Goal: Navigation & Orientation: Understand site structure

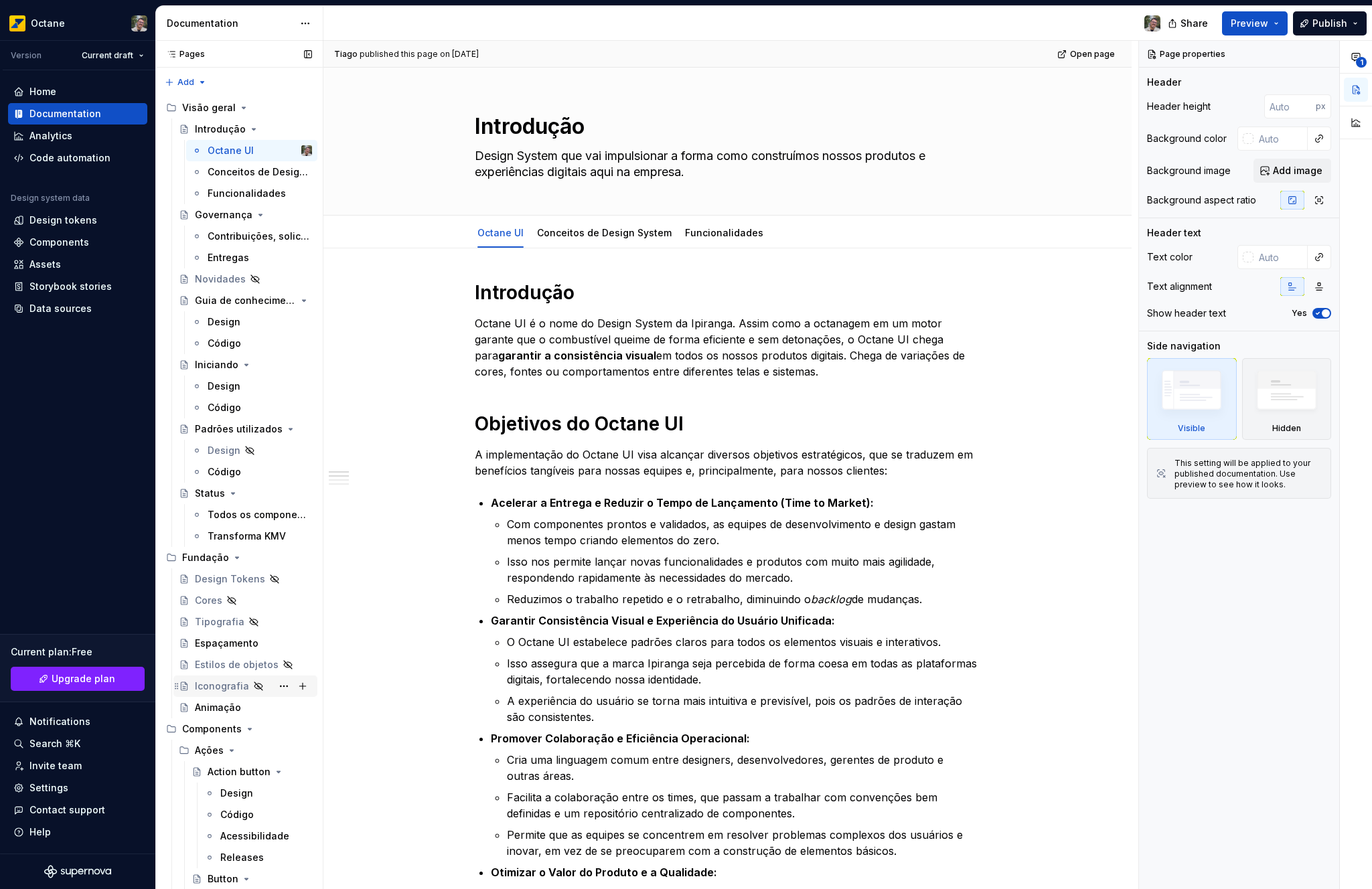
click at [205, 676] on div "Iconografia" at bounding box center [245, 687] width 144 height 22
click at [242, 682] on div "Iconografia" at bounding box center [222, 687] width 54 height 13
click at [209, 685] on div "Iconografia" at bounding box center [222, 687] width 54 height 13
click at [210, 701] on div "Animação" at bounding box center [218, 708] width 46 height 13
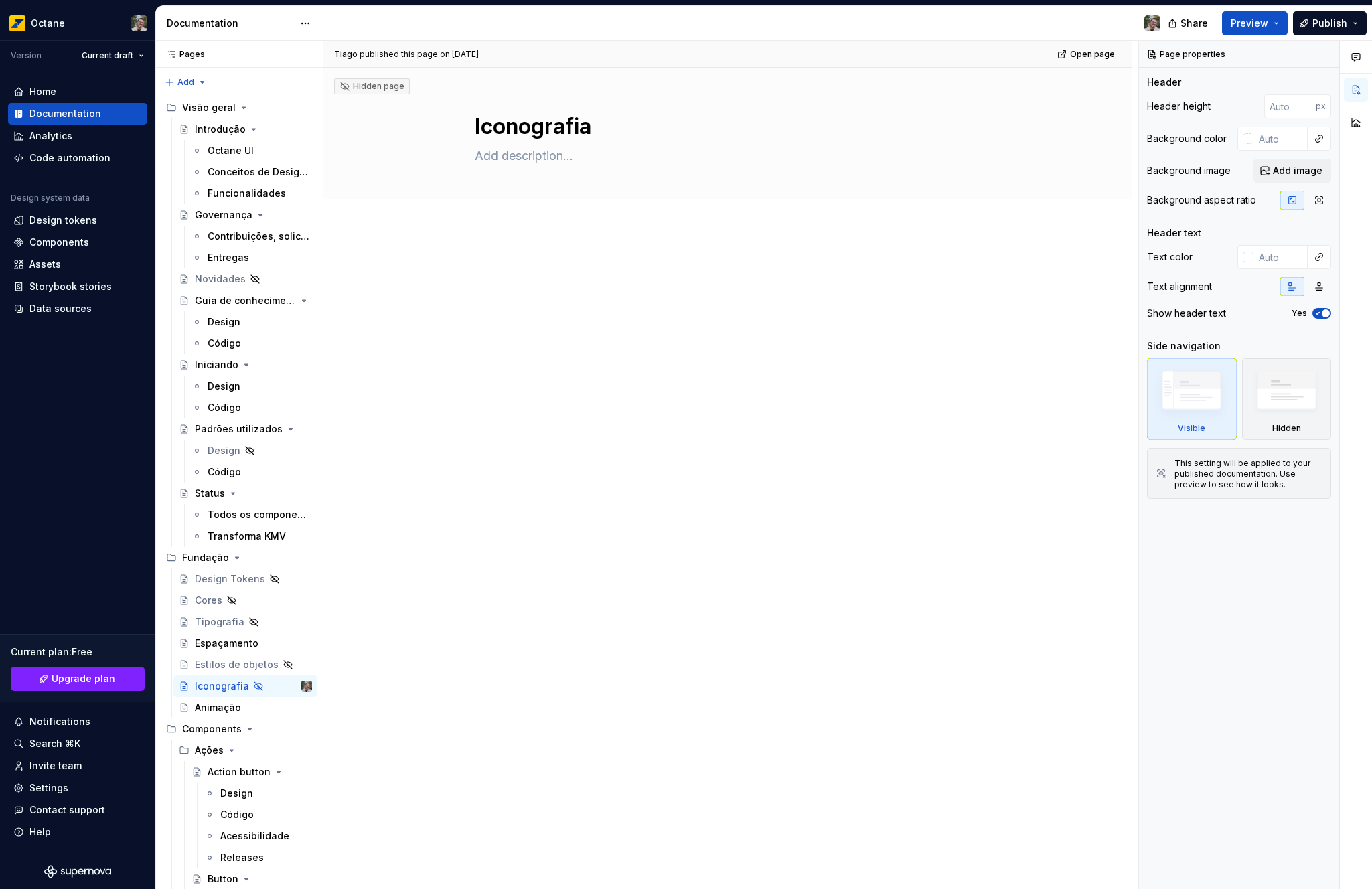
click at [530, 252] on div at bounding box center [728, 412] width 808 height 366
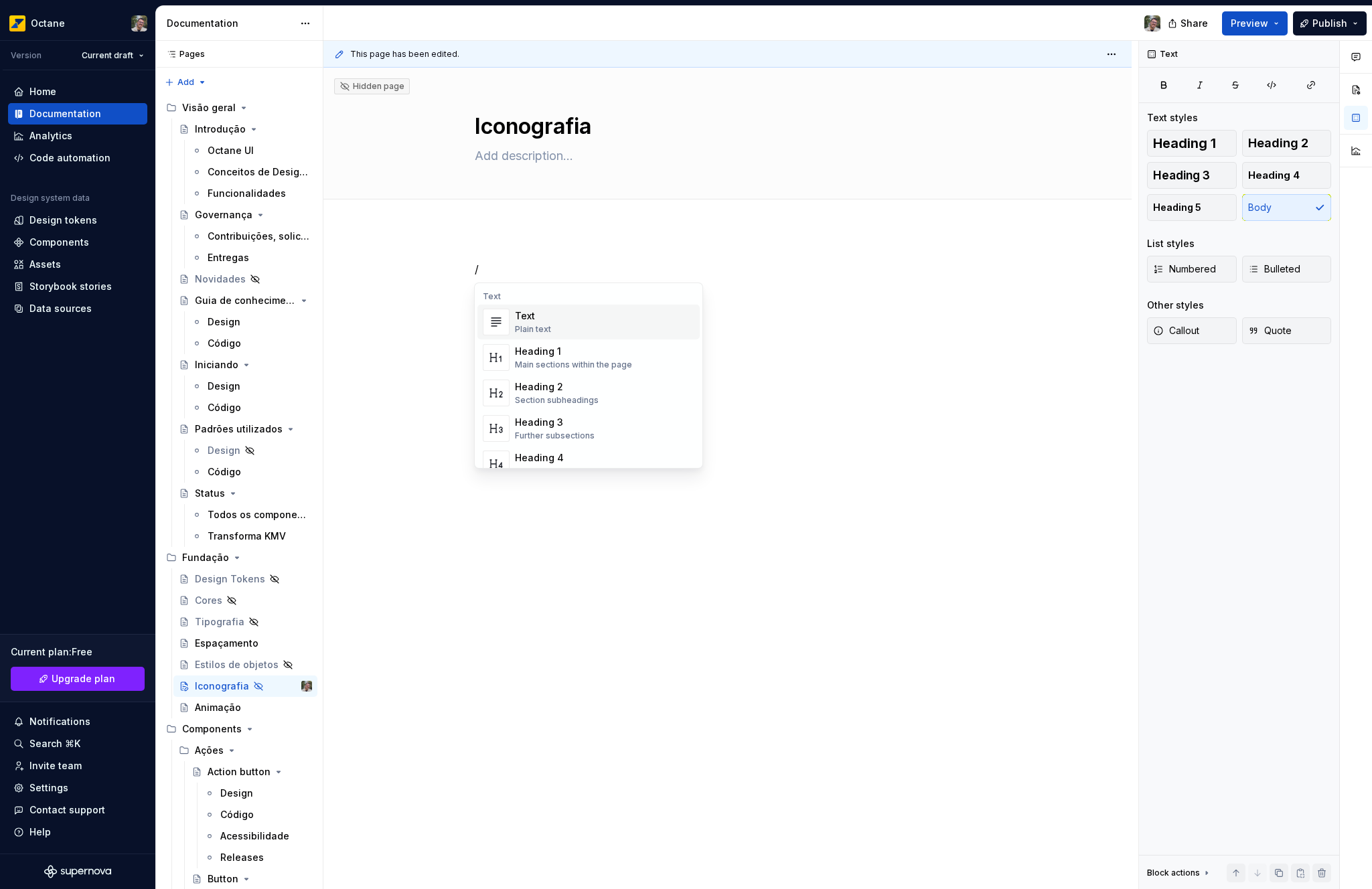
type textarea "*"
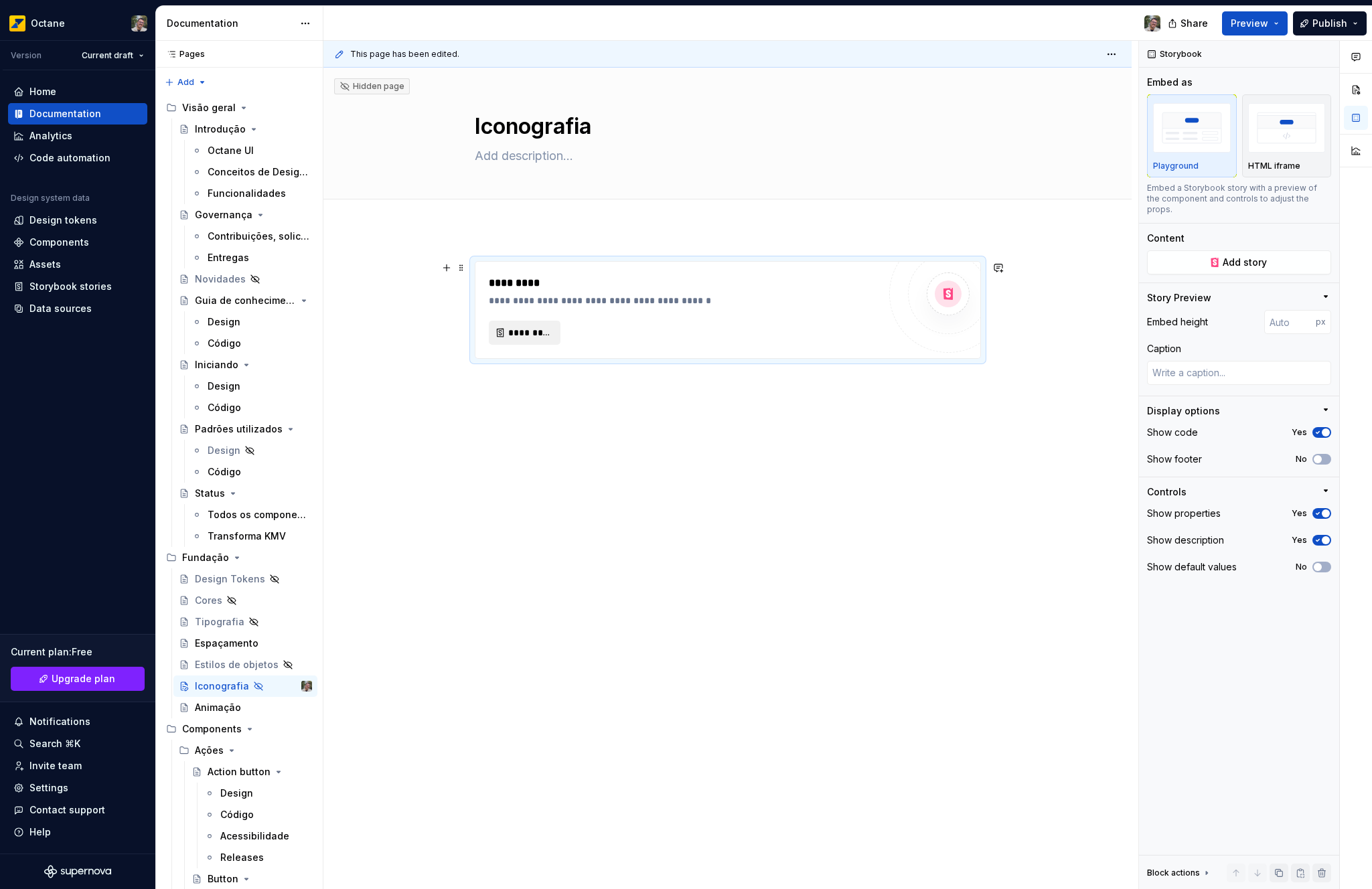
click at [555, 333] on button "*********" at bounding box center [525, 332] width 72 height 24
type textarea "*"
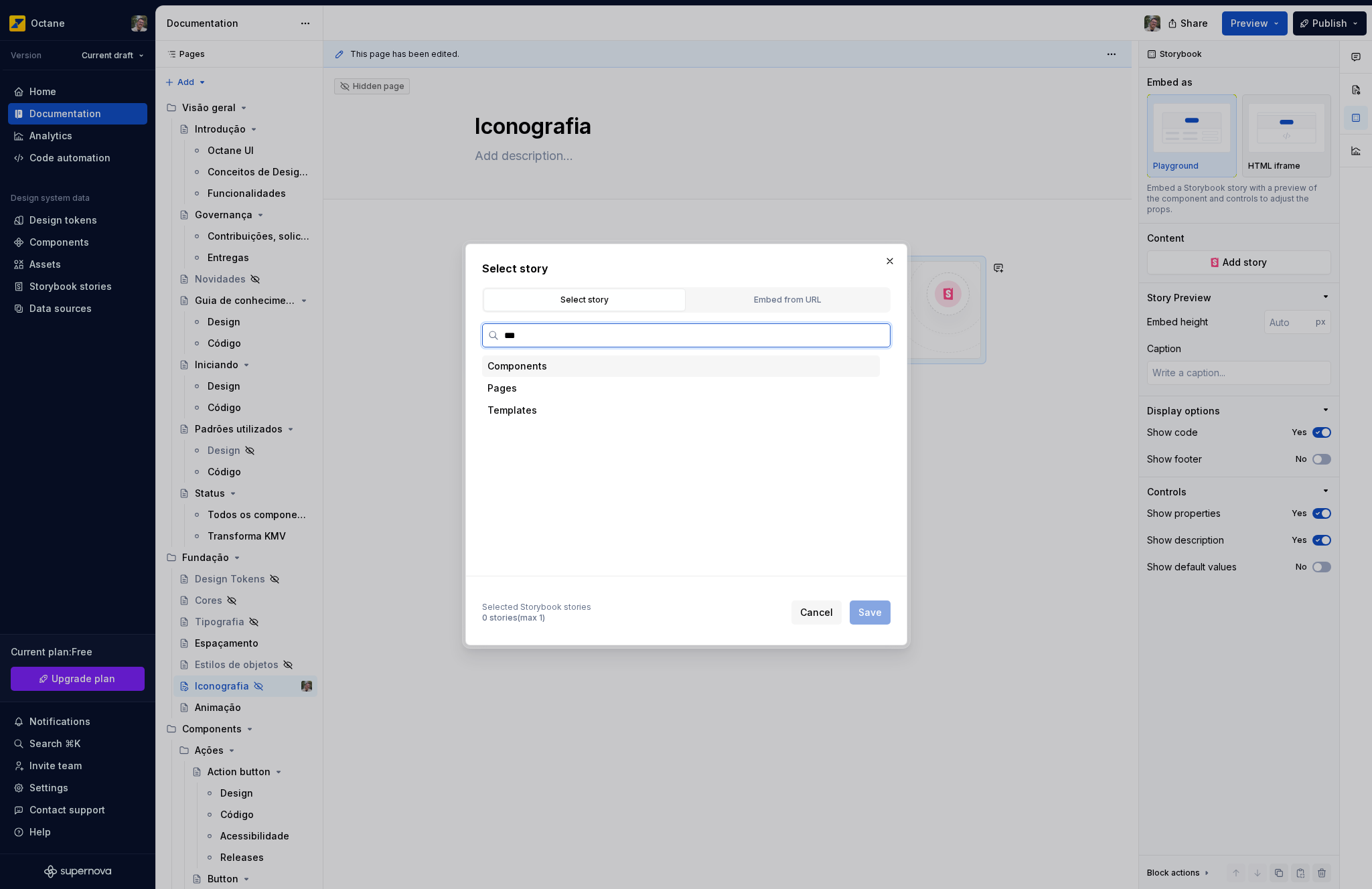
type input "****"
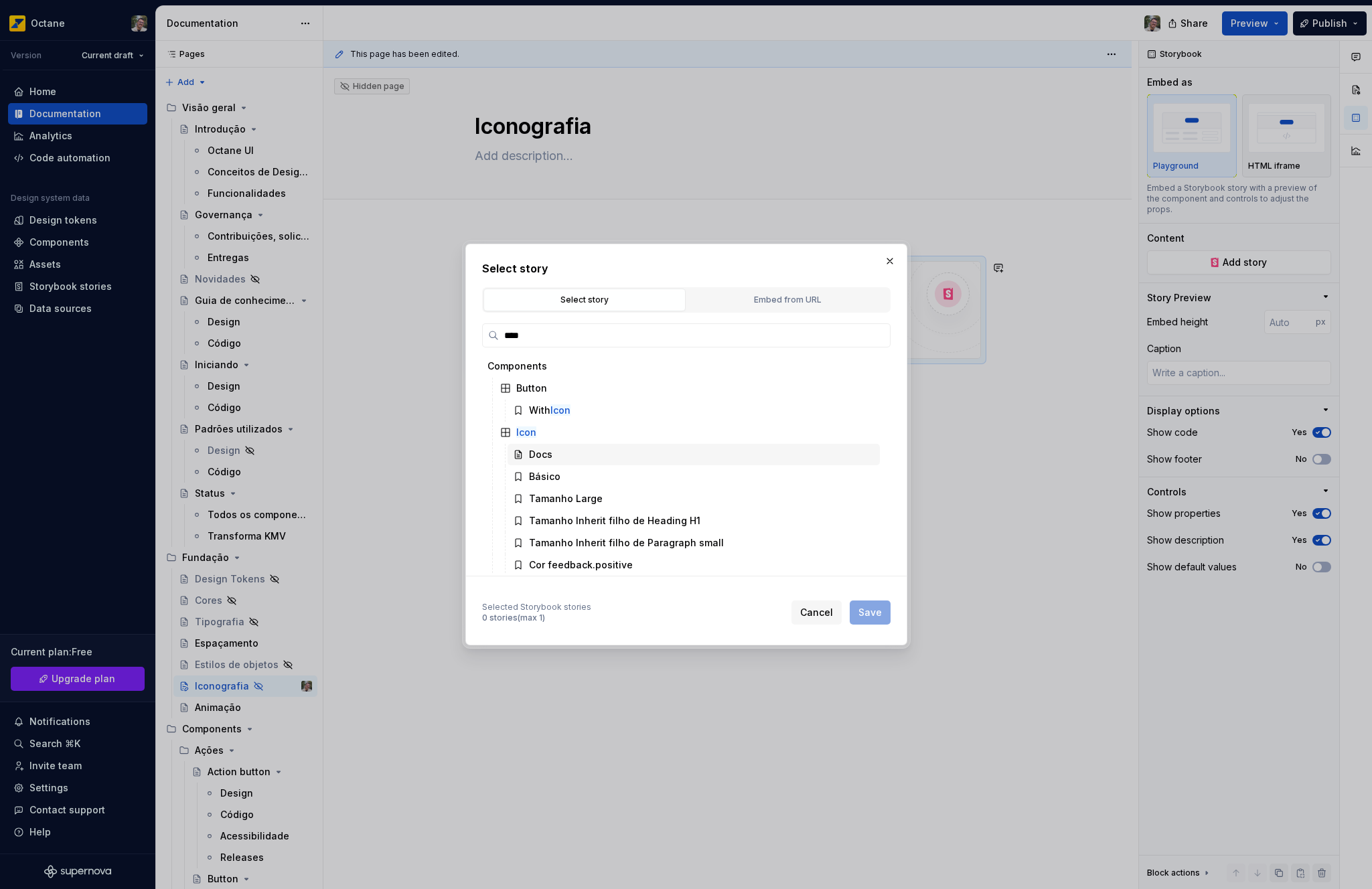
scroll to position [19, 0]
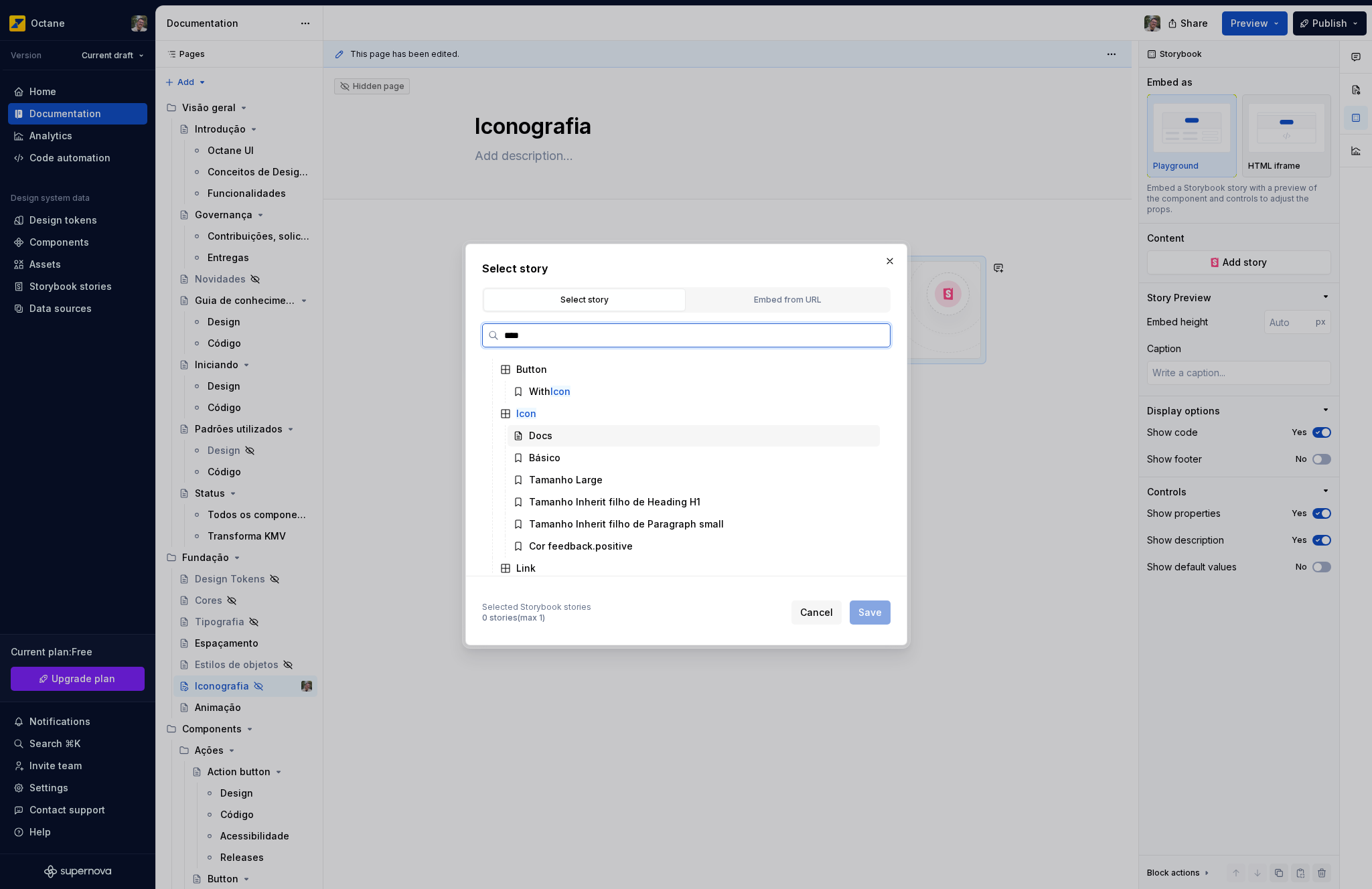
click at [589, 441] on div "Docs" at bounding box center [693, 436] width 372 height 22
click at [884, 618] on button "Save" at bounding box center [870, 613] width 41 height 24
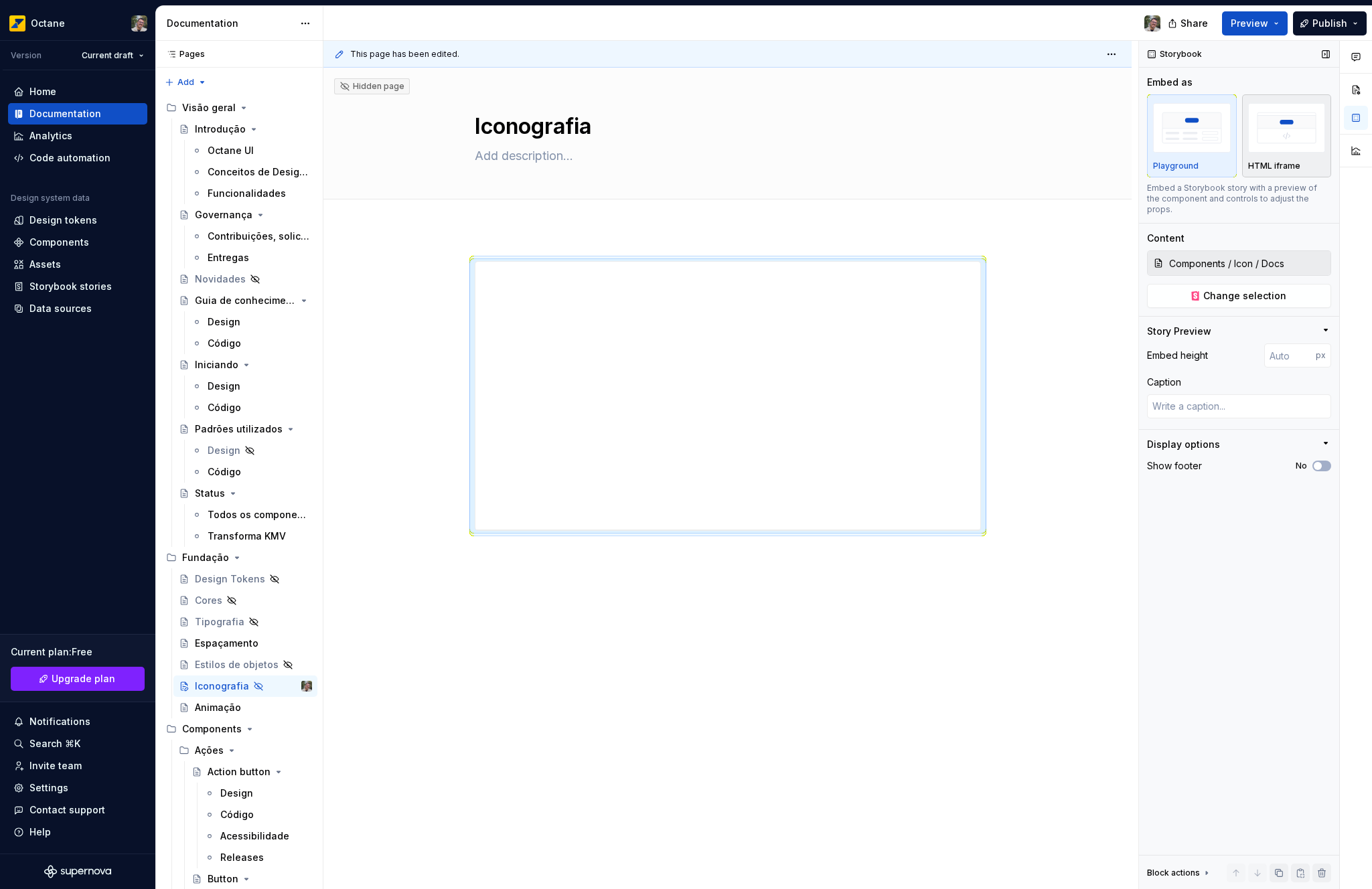
click at [1302, 151] on img "button" at bounding box center [1286, 127] width 78 height 49
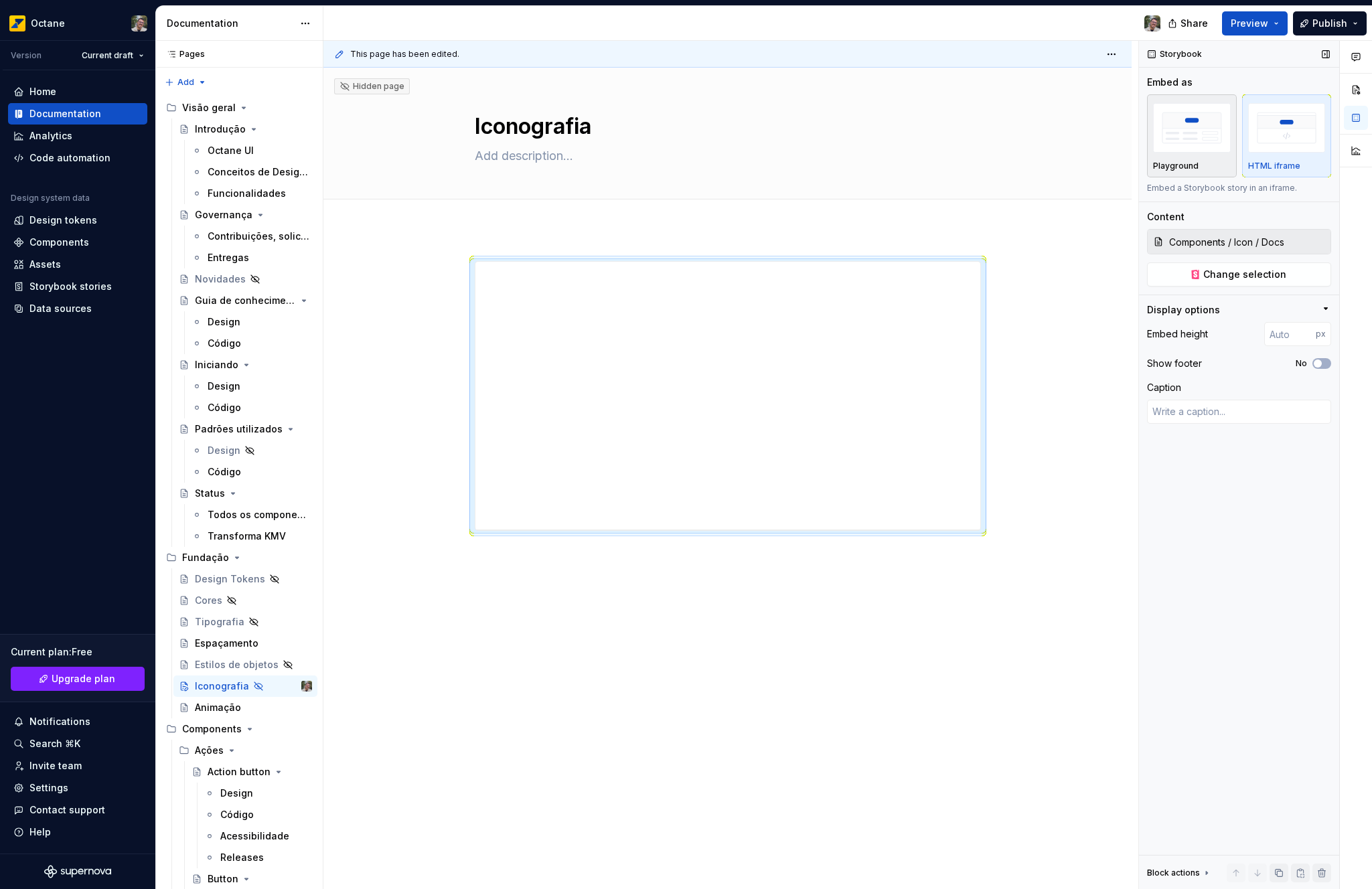
click at [1168, 127] on img "button" at bounding box center [1191, 127] width 78 height 49
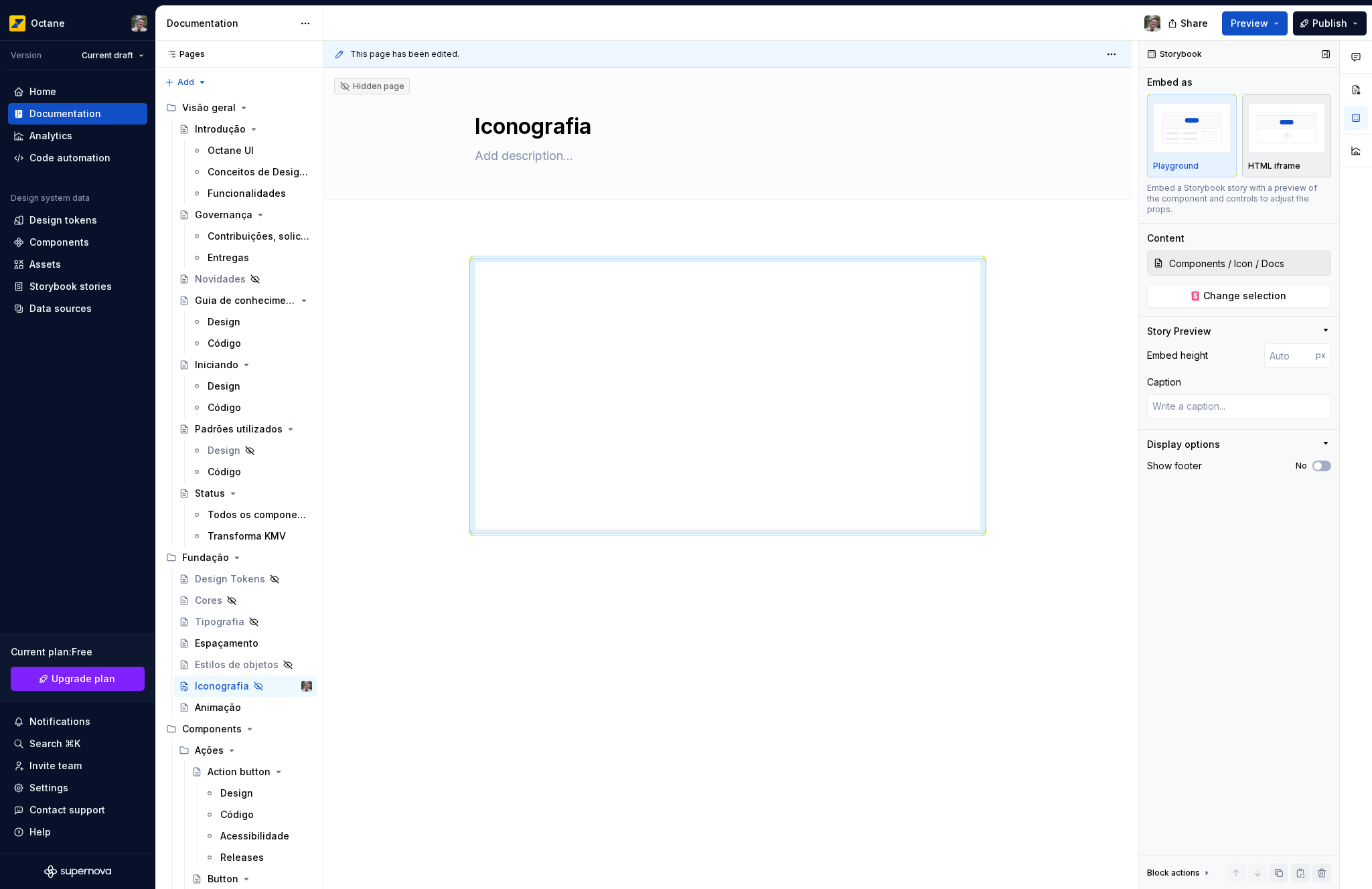
click at [1296, 159] on div "HTML iframe" at bounding box center [1286, 136] width 78 height 71
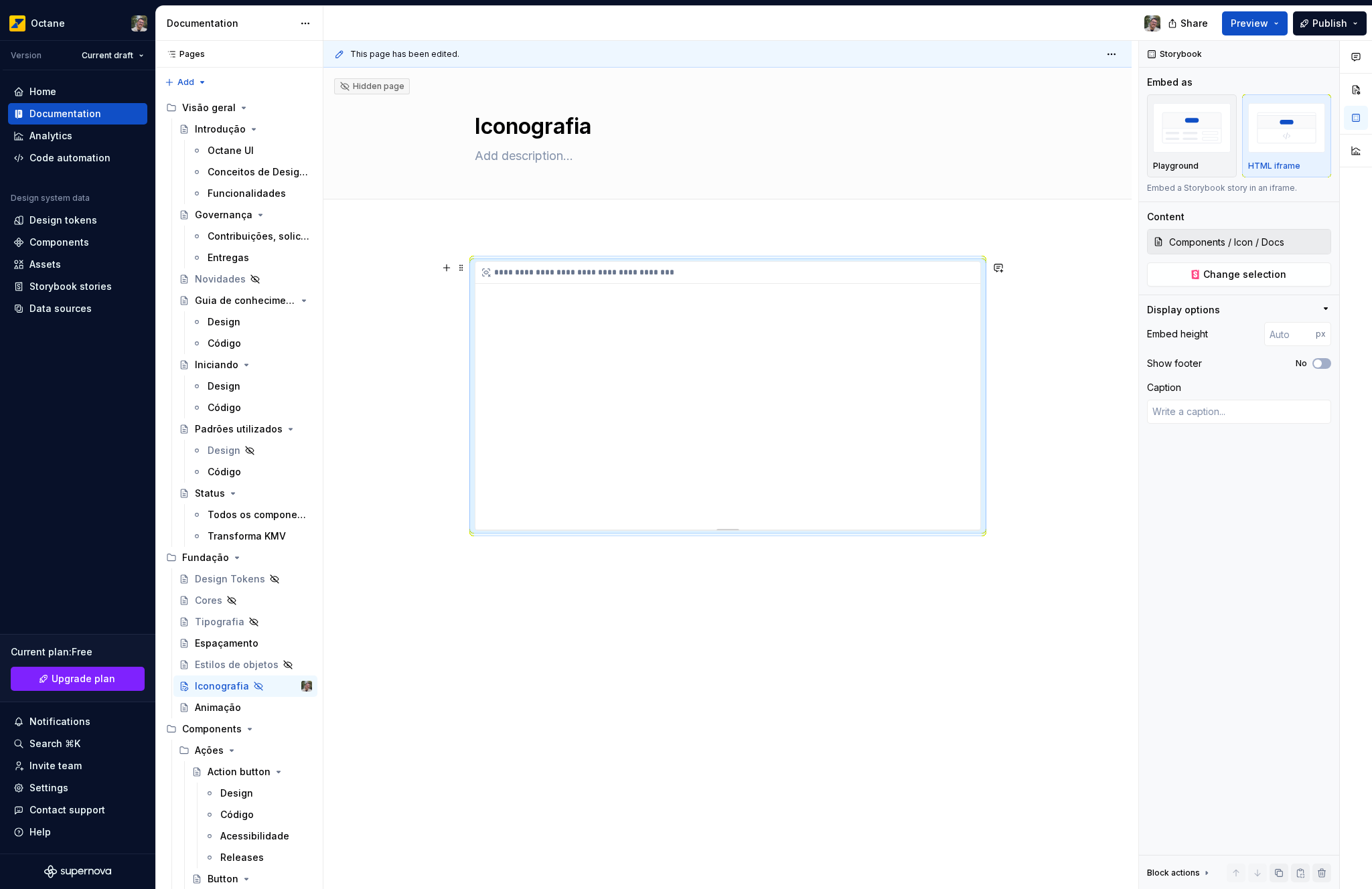
click at [900, 513] on div "**********" at bounding box center [728, 396] width 505 height 268
click at [926, 520] on div "**********" at bounding box center [728, 396] width 505 height 268
click at [1180, 147] on img "button" at bounding box center [1191, 127] width 78 height 49
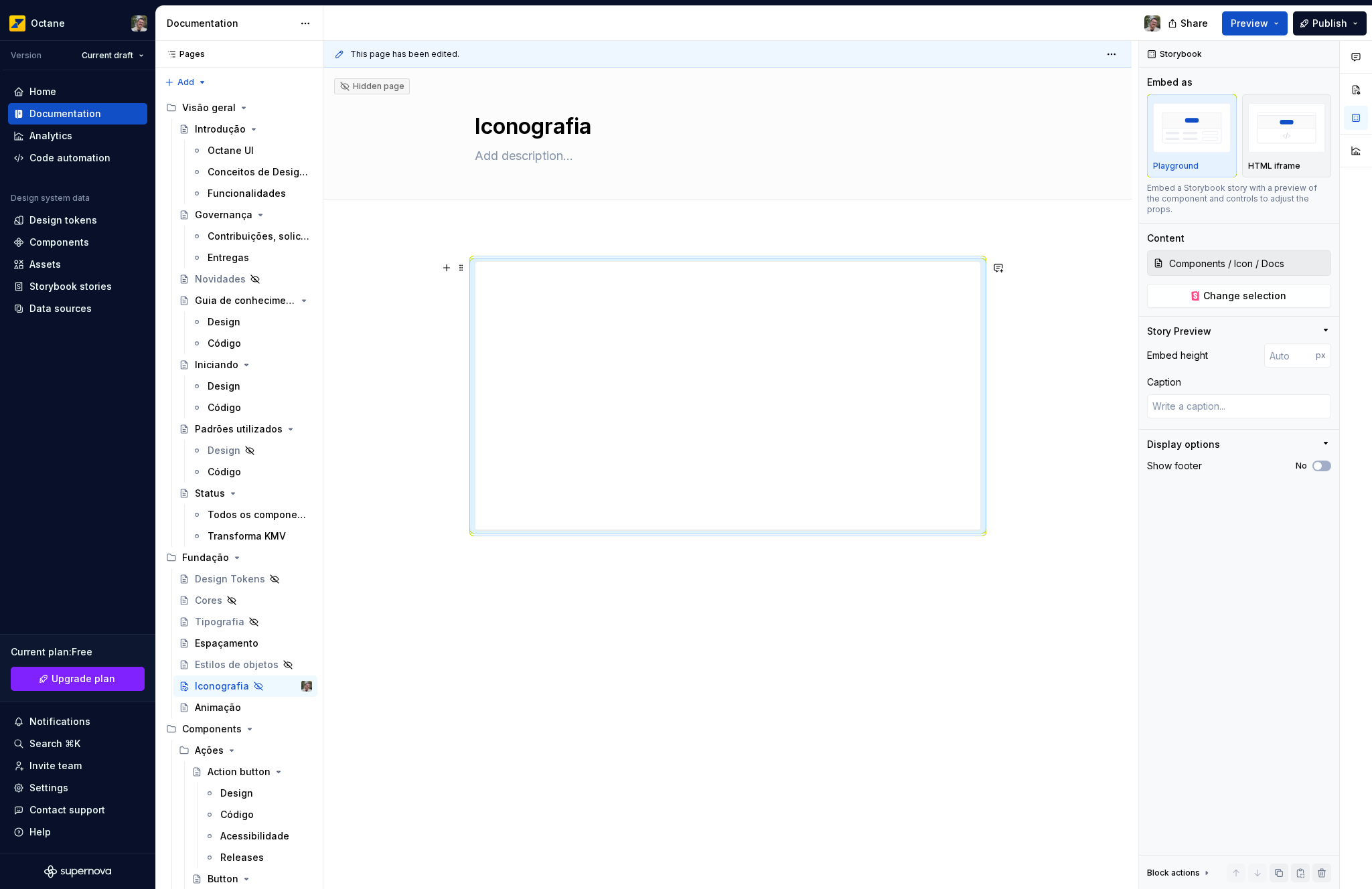
click at [1026, 440] on div at bounding box center [728, 522] width 808 height 585
click at [460, 271] on span at bounding box center [461, 268] width 11 height 19
click at [517, 389] on div "Delete" at bounding box center [524, 386] width 87 height 13
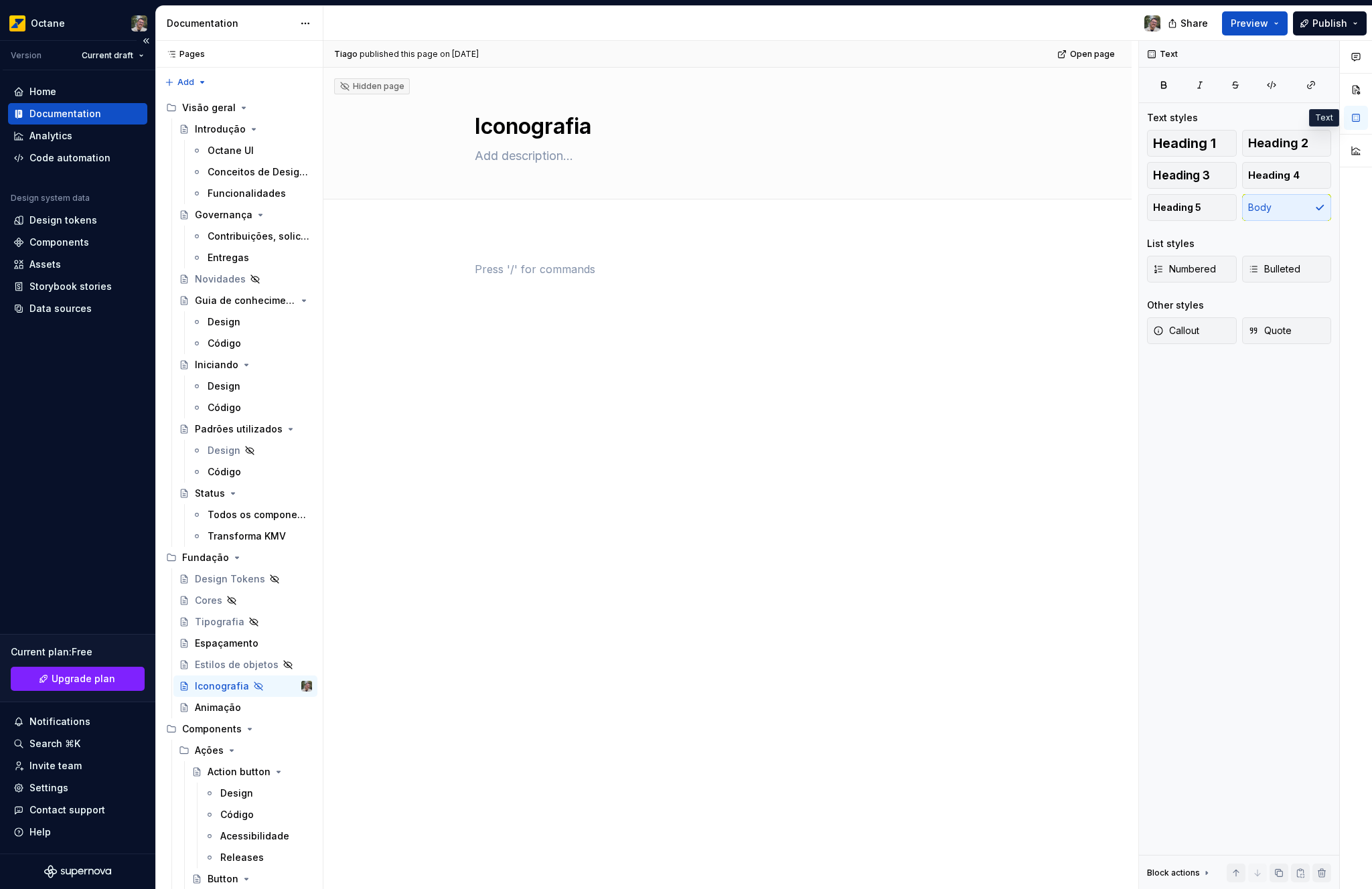
type textarea "*"
click at [65, 306] on div "Data sources" at bounding box center [61, 308] width 62 height 13
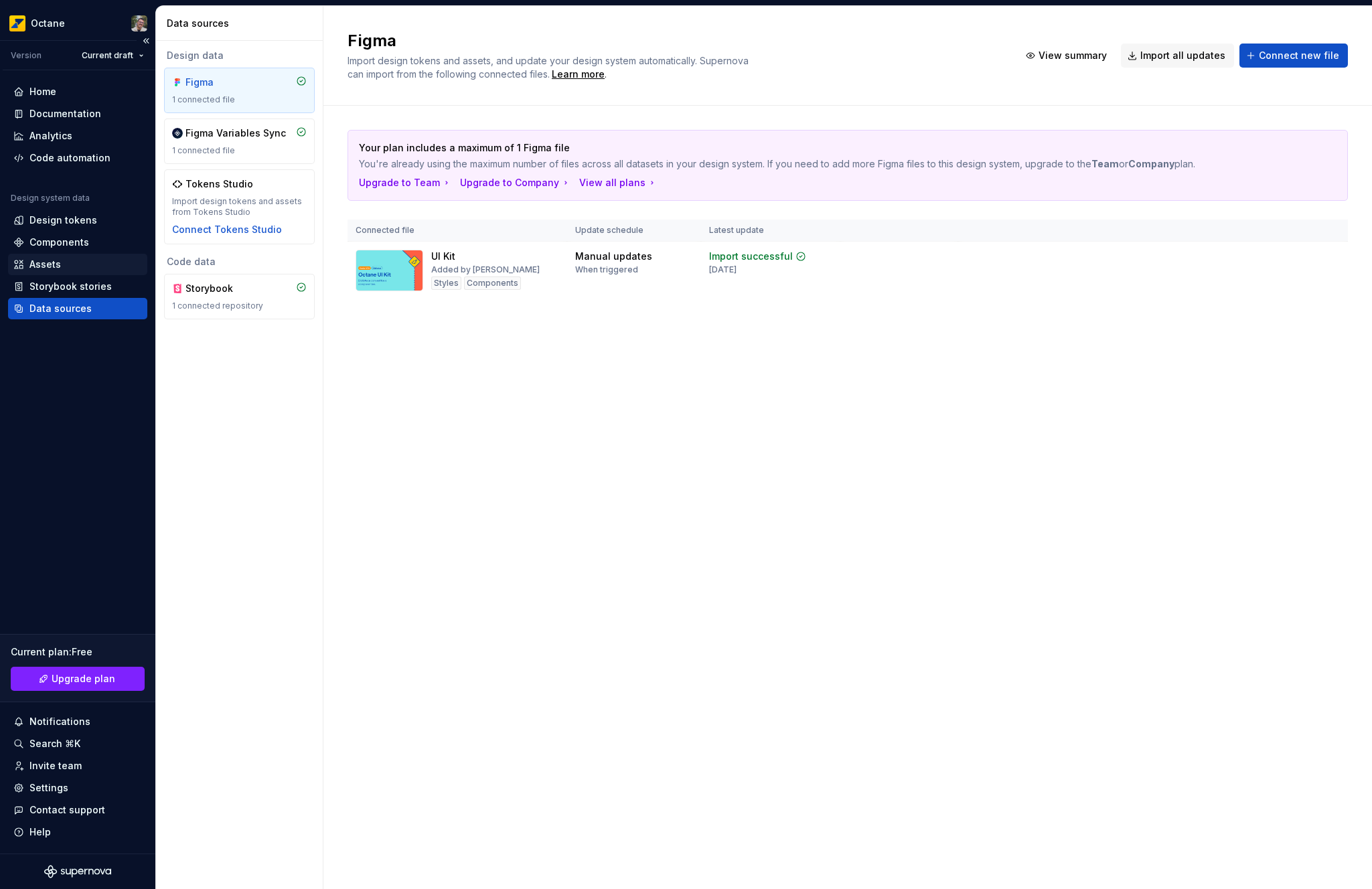
click at [57, 271] on div "Assets" at bounding box center [45, 264] width 31 height 13
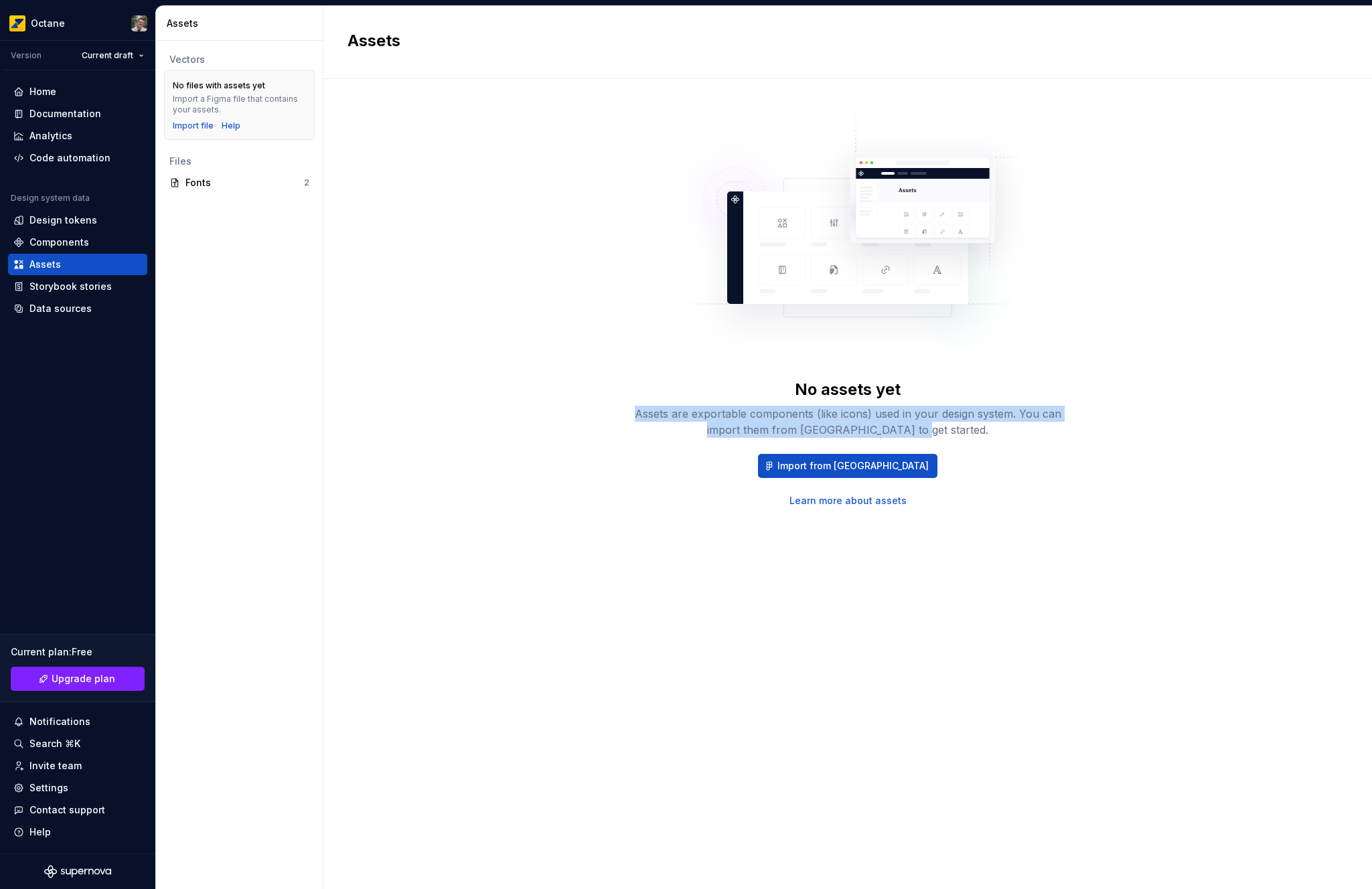
drag, startPoint x: 618, startPoint y: 408, endPoint x: 1006, endPoint y: 424, distance: 388.3
click at [1006, 424] on div "No assets yet Assets are exportable components (like icons) used in your design…" at bounding box center [847, 305] width 1000 height 404
click at [503, 382] on div "No assets yet Assets are exportable components (like icons) used in your design…" at bounding box center [847, 305] width 1000 height 404
click at [80, 245] on div "Components" at bounding box center [59, 242] width 59 height 13
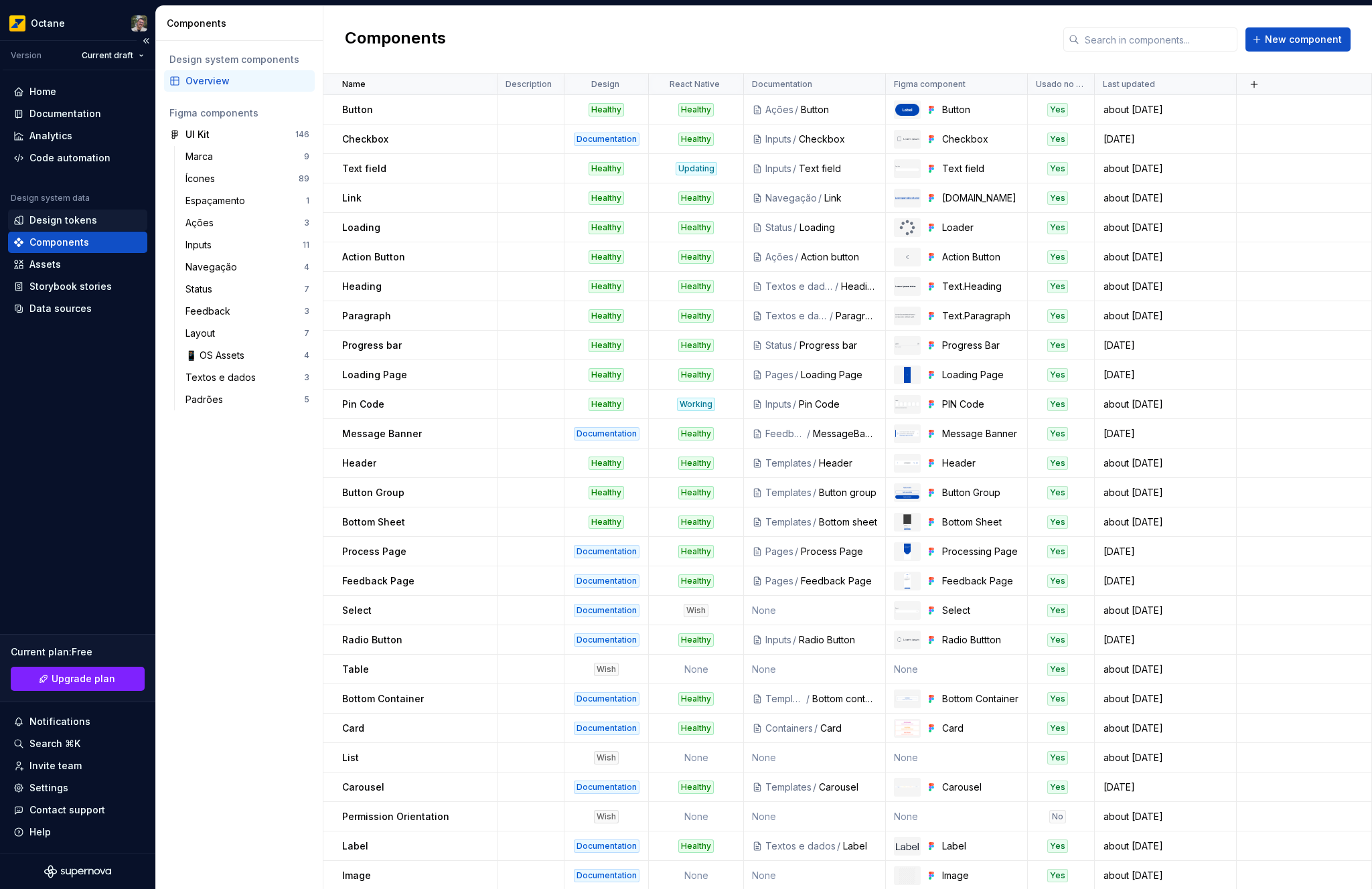
click at [81, 224] on div "Design tokens" at bounding box center [63, 220] width 67 height 13
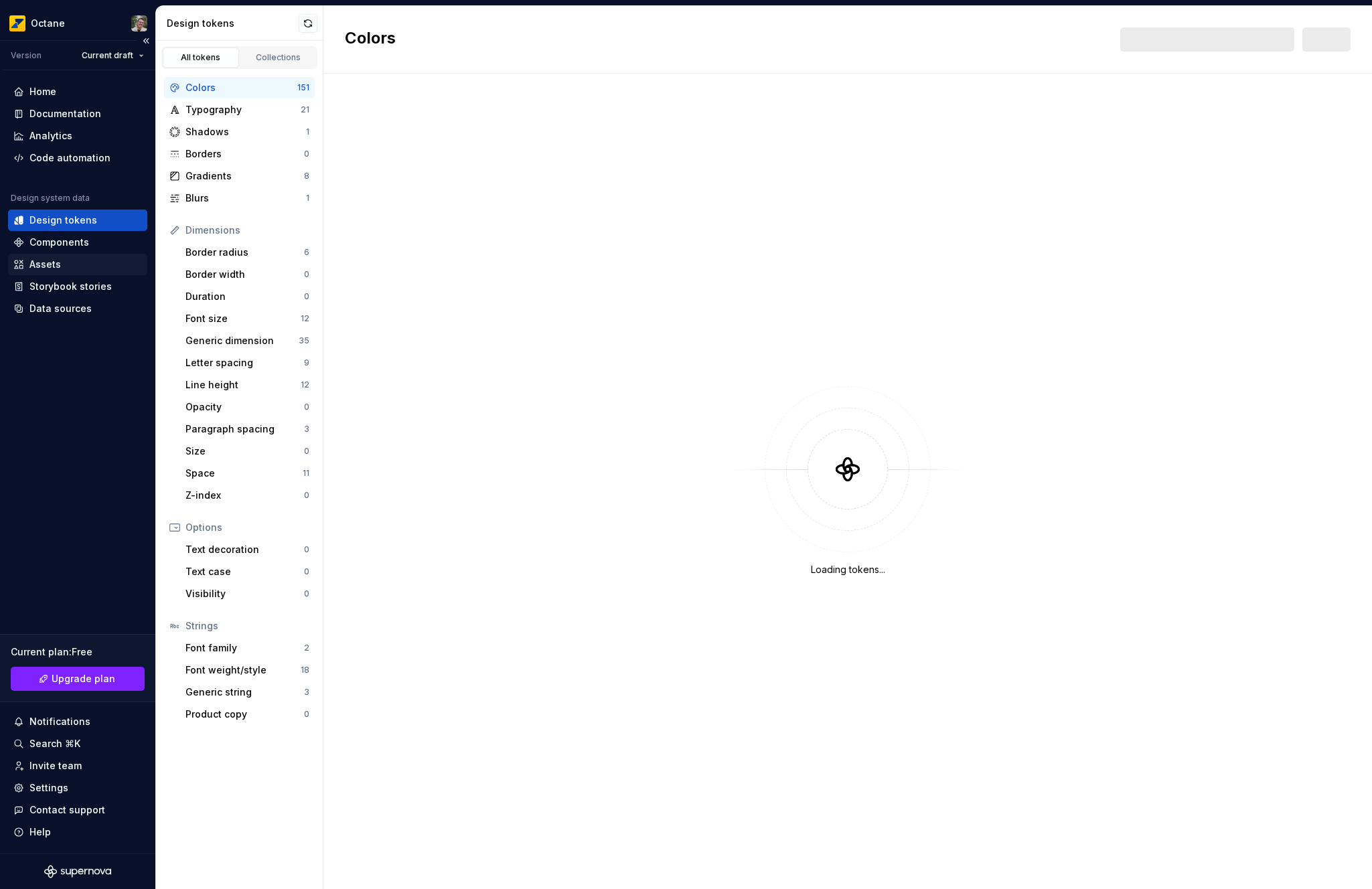
click at [126, 266] on div "Assets" at bounding box center [77, 264] width 128 height 13
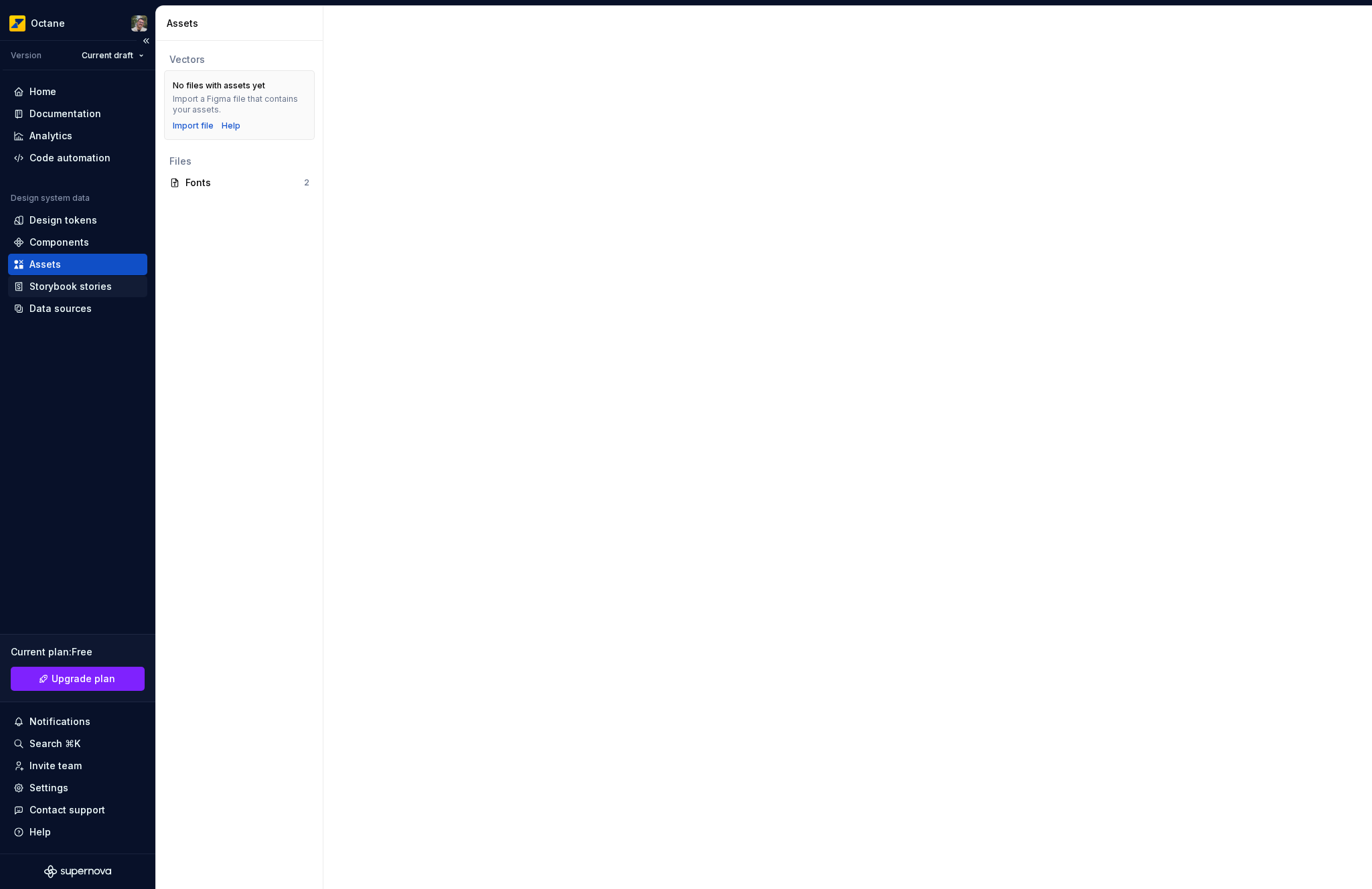
click at [111, 290] on div "Storybook stories" at bounding box center [77, 287] width 128 height 13
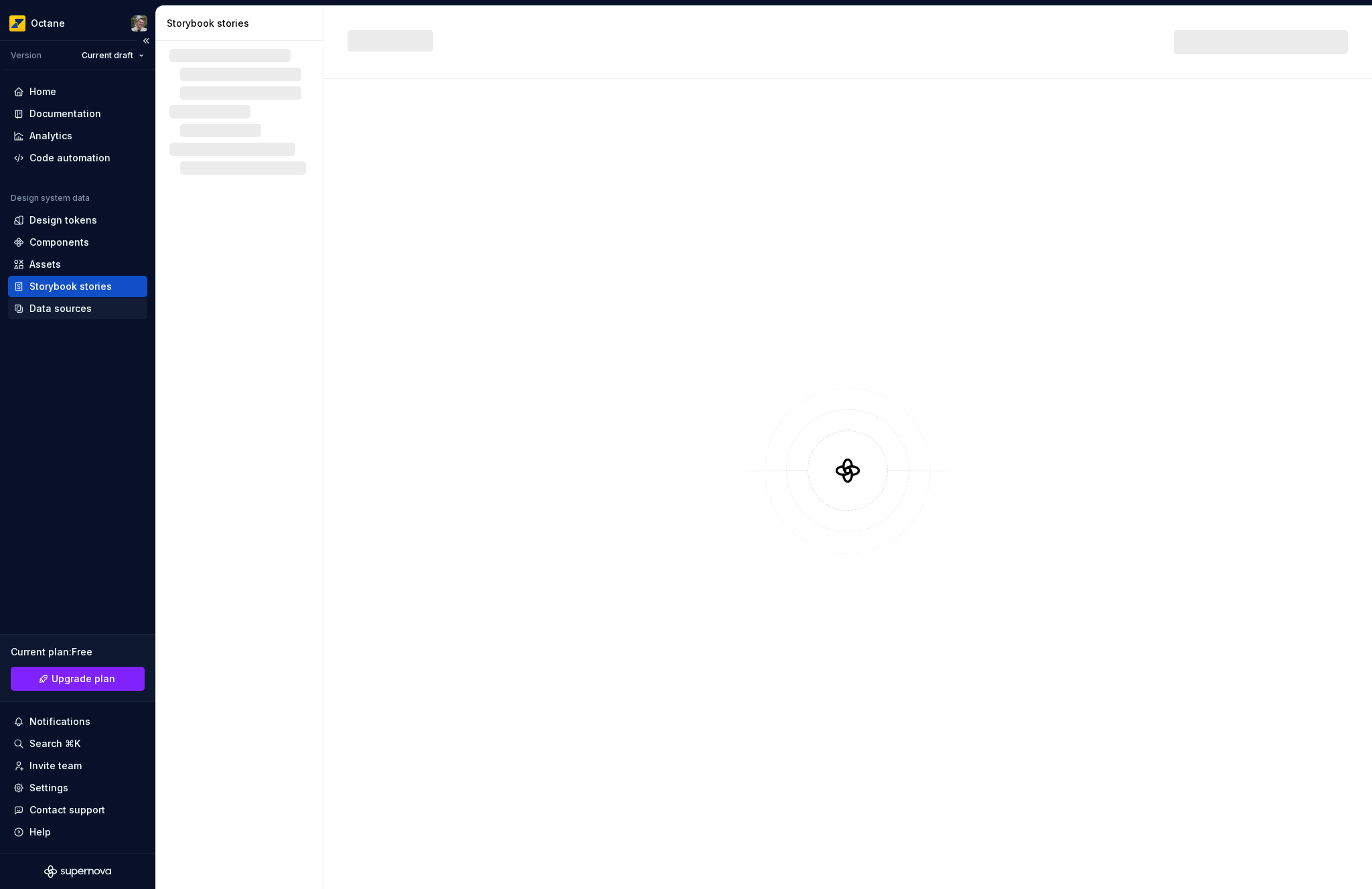
click at [98, 304] on div "Data sources" at bounding box center [77, 308] width 128 height 13
